Goal: Task Accomplishment & Management: Use online tool/utility

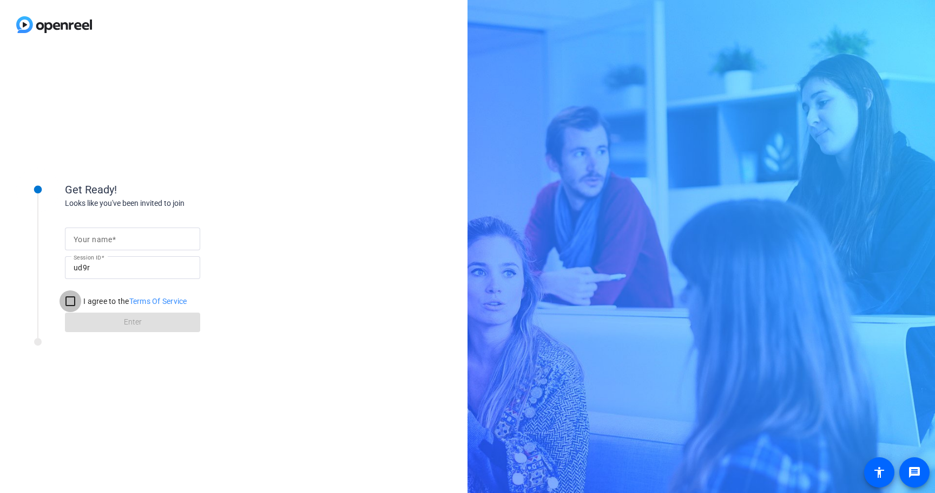
click at [74, 303] on input "I agree to the Terms Of Service" at bounding box center [71, 301] width 22 height 22
checkbox input "true"
click at [146, 243] on input "Your name" at bounding box center [133, 238] width 118 height 13
type input "[PERSON_NAME]"
click at [145, 325] on span at bounding box center [132, 322] width 135 height 26
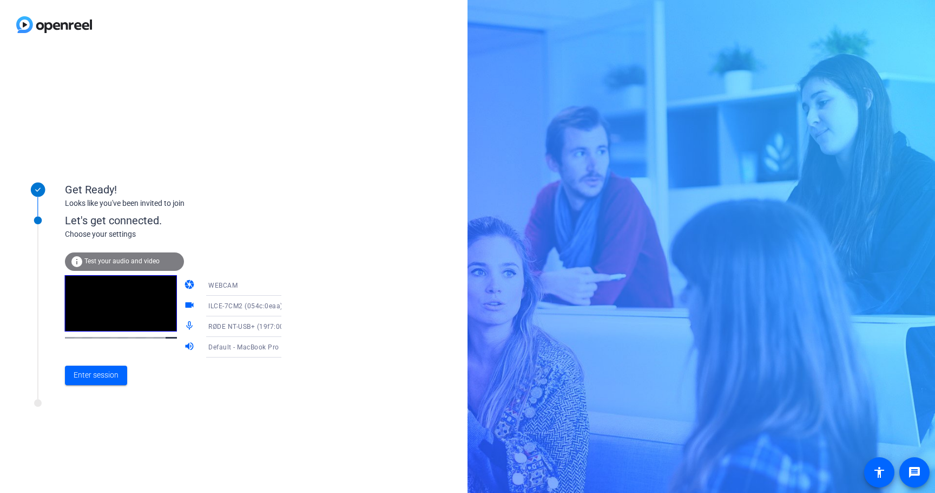
click at [246, 346] on span "Default - MacBook Pro Speakers (Built-in)" at bounding box center [273, 346] width 130 height 9
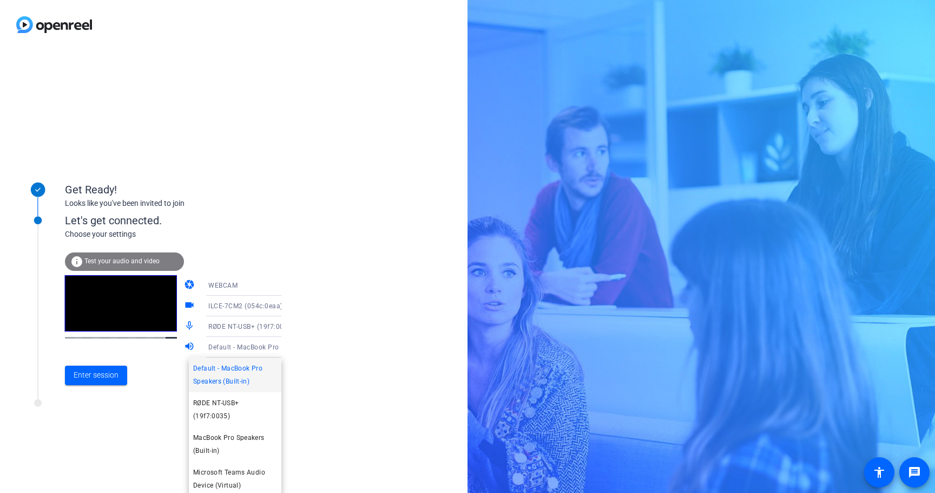
click at [317, 346] on div at bounding box center [467, 246] width 935 height 493
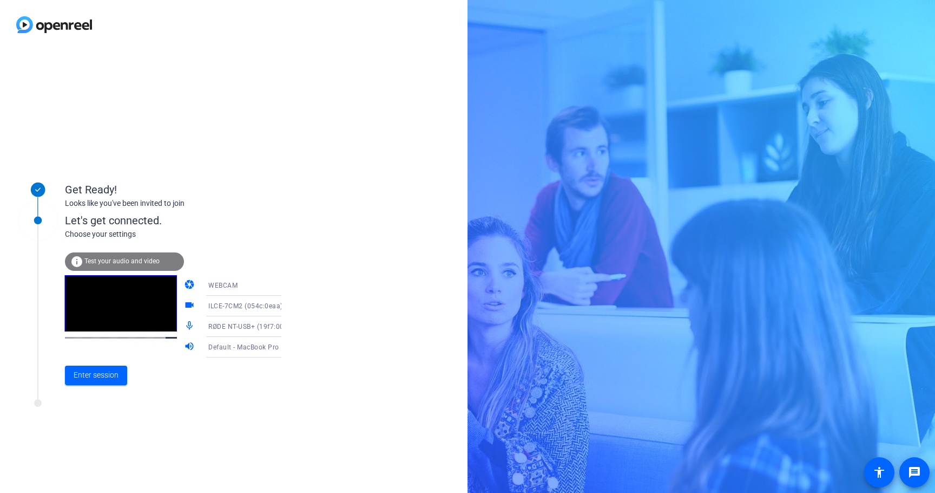
click at [239, 285] on div "WEBCAM" at bounding box center [248, 285] width 81 height 14
click at [260, 258] on div at bounding box center [467, 246] width 935 height 493
click at [371, 146] on div "Get Ready! Looks like you've been invited to join Let's get connected. Choose y…" at bounding box center [234, 270] width 468 height 443
click at [96, 383] on span at bounding box center [96, 375] width 62 height 26
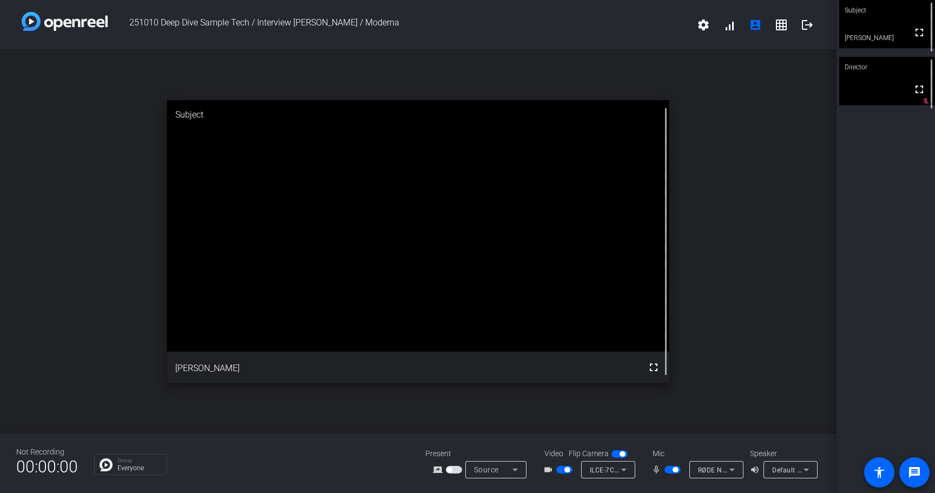
click at [621, 454] on span "button" at bounding box center [622, 453] width 5 height 5
click at [676, 439] on div "Not Recording 00:00:00 Group Everyone Present screen_share_outline Source Video…" at bounding box center [418, 463] width 837 height 60
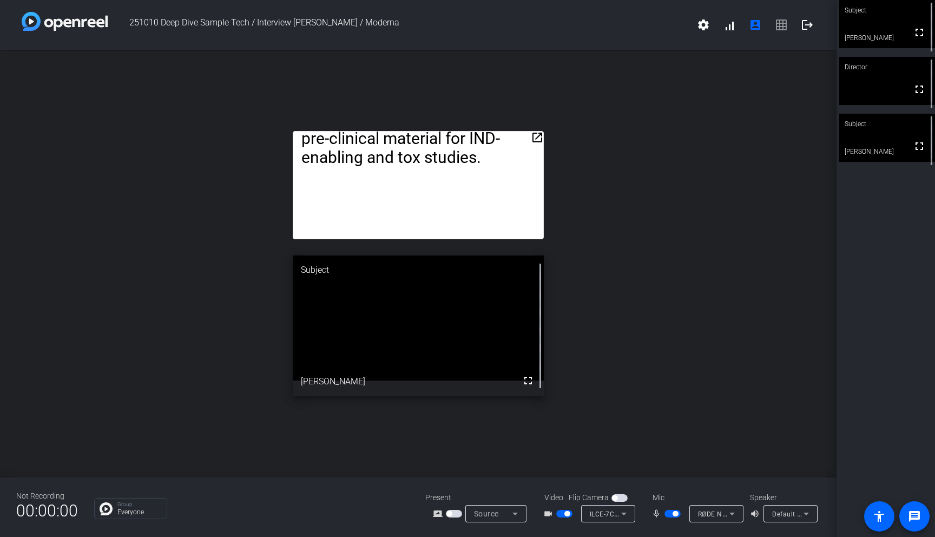
click at [537, 136] on mat-icon "open_in_new" at bounding box center [537, 137] width 13 height 13
